Goal: Task Accomplishment & Management: Manage account settings

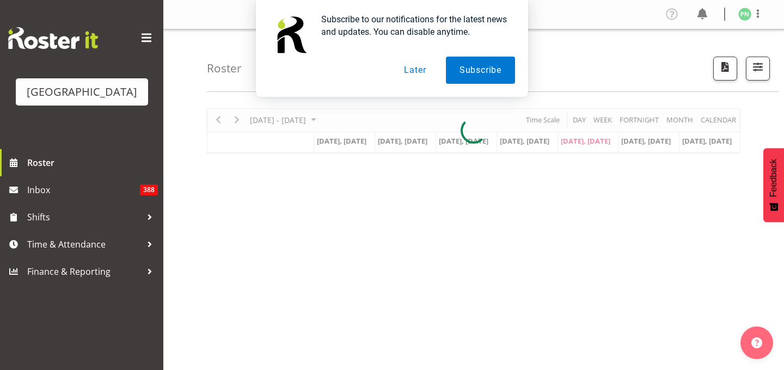
click at [747, 77] on div "Subscribe to our notifications for the latest news and updates. You can disable…" at bounding box center [392, 48] width 784 height 97
click at [415, 66] on button "Later" at bounding box center [414, 70] width 49 height 27
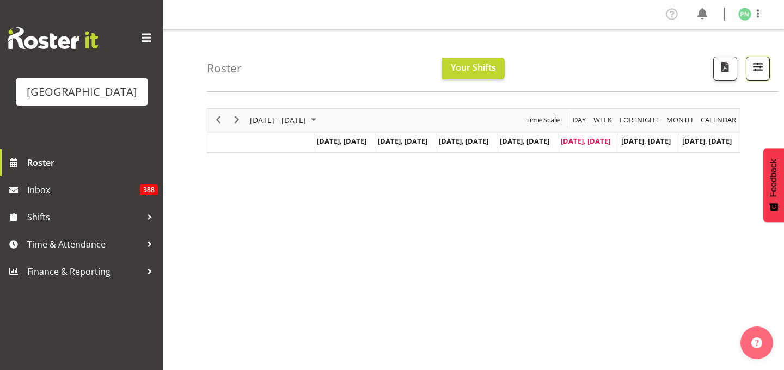
click at [750, 74] on span "button" at bounding box center [757, 67] width 14 height 14
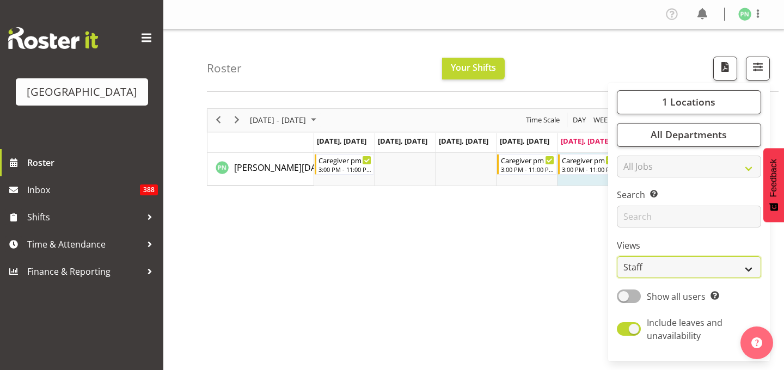
click at [734, 278] on select "Staff Role Shift - Horizontal Shift - Vertical Staff - Location" at bounding box center [688, 267] width 144 height 22
select select "shiftH"
click at [616, 278] on select "Staff Role Shift - Horizontal Shift - Vertical Staff - Location" at bounding box center [688, 267] width 144 height 22
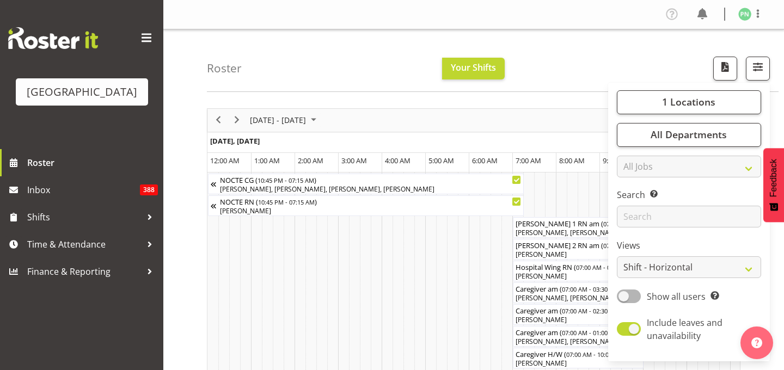
click at [588, 72] on div "Roster Your Shifts 1 Locations [GEOGRAPHIC_DATA] Kitchen [GEOGRAPHIC_DATA] Sele…" at bounding box center [492, 60] width 571 height 63
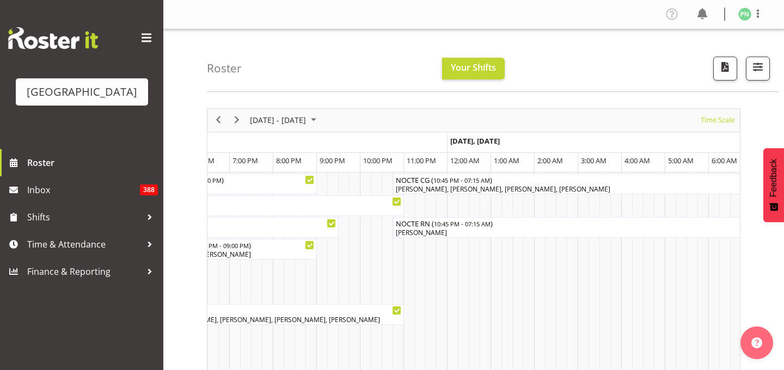
scroll to position [0, 2105]
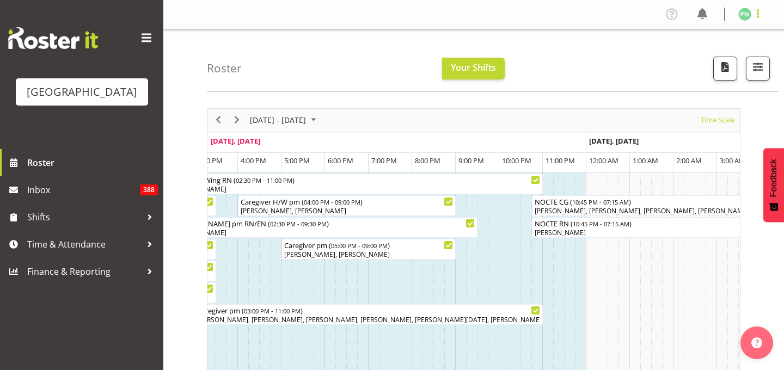
click at [757, 14] on span at bounding box center [757, 13] width 13 height 13
click at [691, 67] on link "Log Out" at bounding box center [711, 57] width 104 height 20
